Goal: Navigation & Orientation: Understand site structure

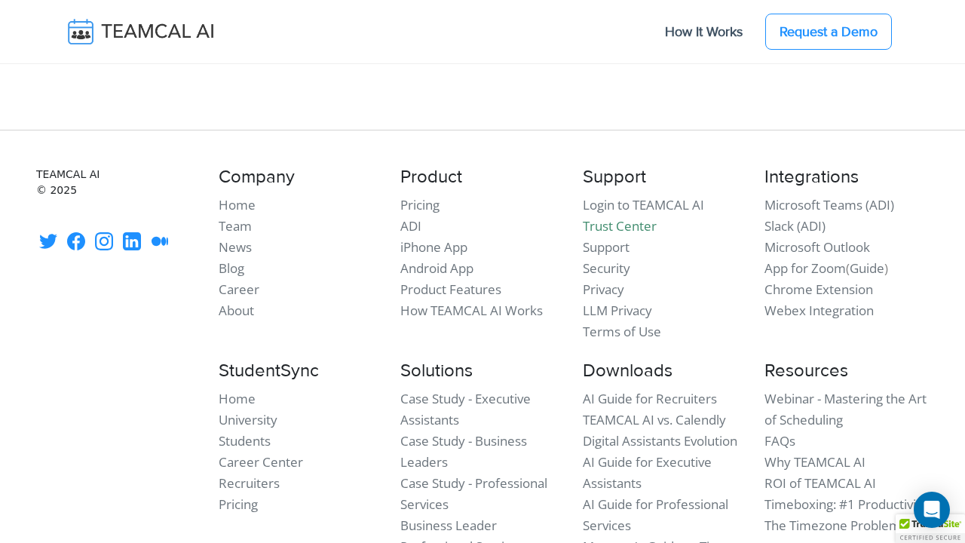
scroll to position [13396, 0]
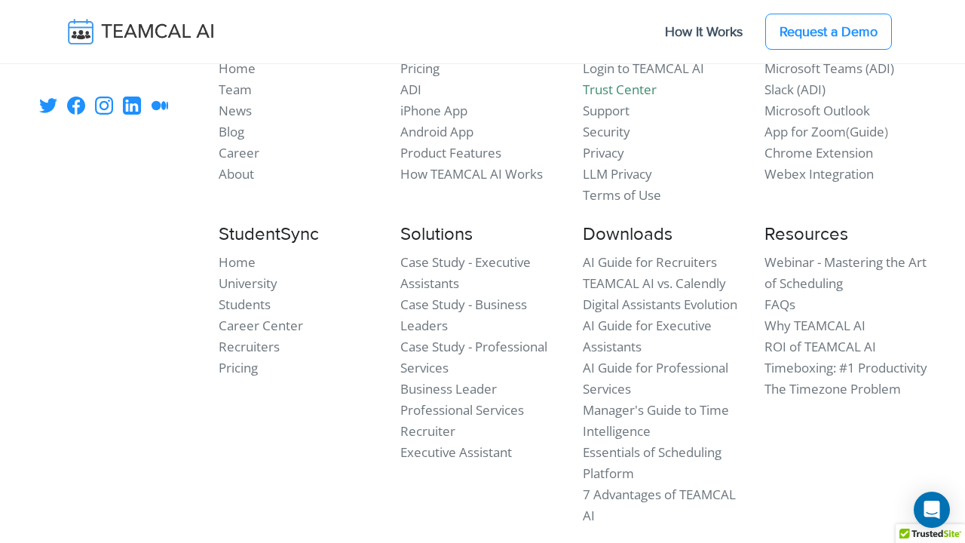
scroll to position [4674, 0]
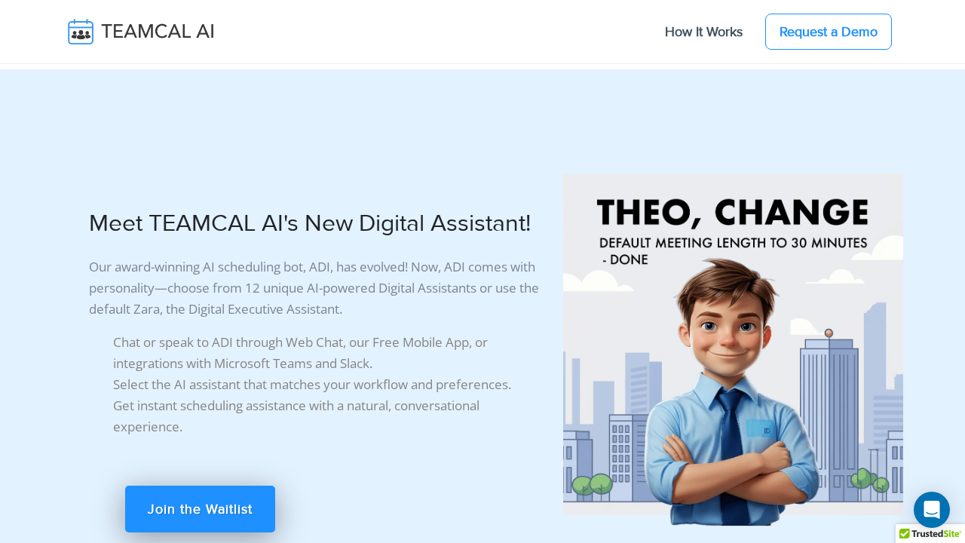
scroll to position [14460, 0]
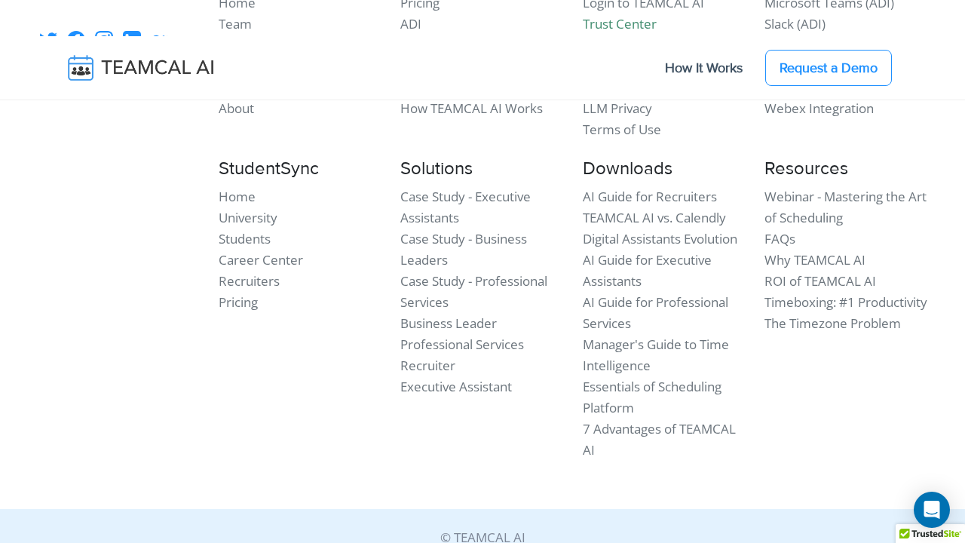
scroll to position [2316, 0]
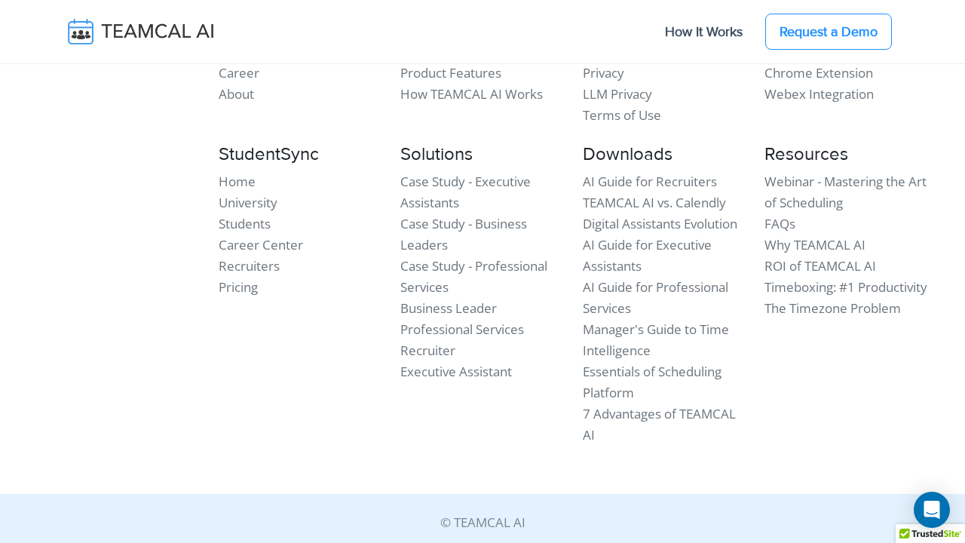
scroll to position [697, 0]
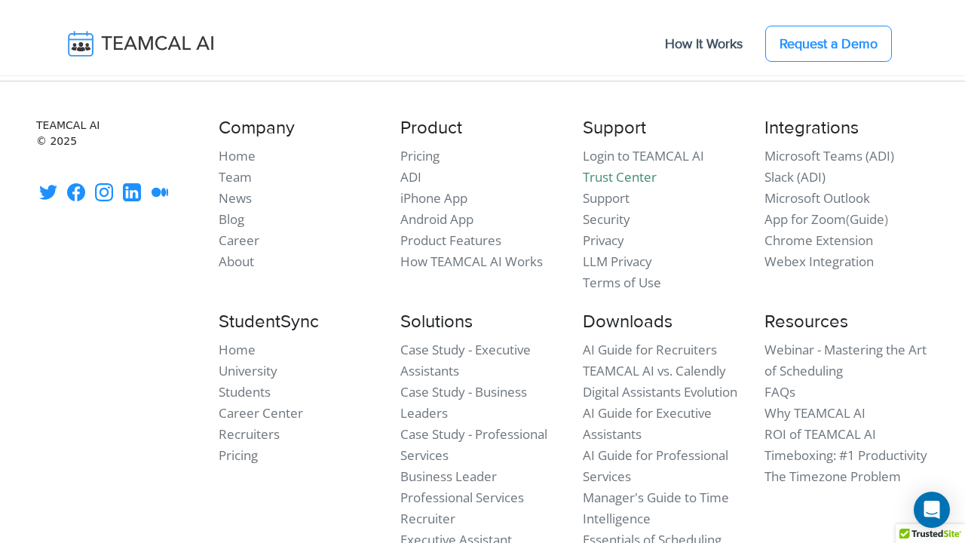
scroll to position [6269, 0]
